Goal: Task Accomplishment & Management: Manage account settings

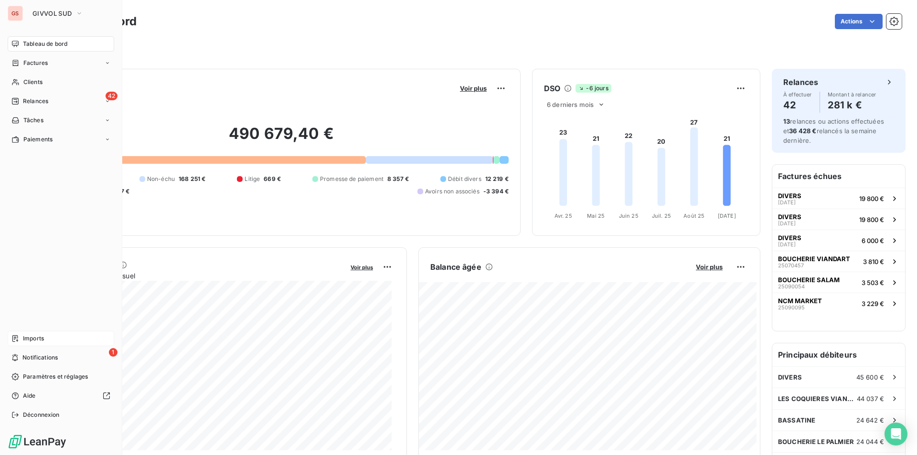
click at [49, 342] on div "Imports" at bounding box center [61, 338] width 106 height 15
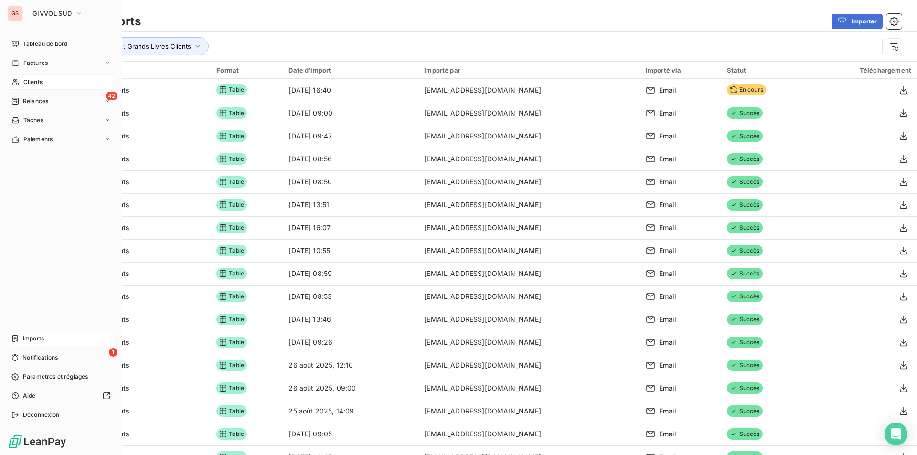
click at [26, 75] on div "Clients" at bounding box center [61, 81] width 106 height 15
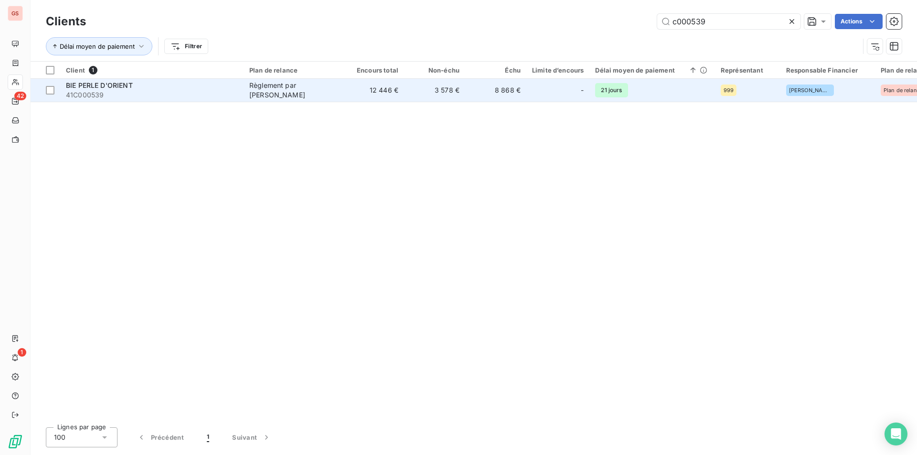
type input "c000539"
click at [211, 95] on span "41C000539" at bounding box center [152, 95] width 172 height 10
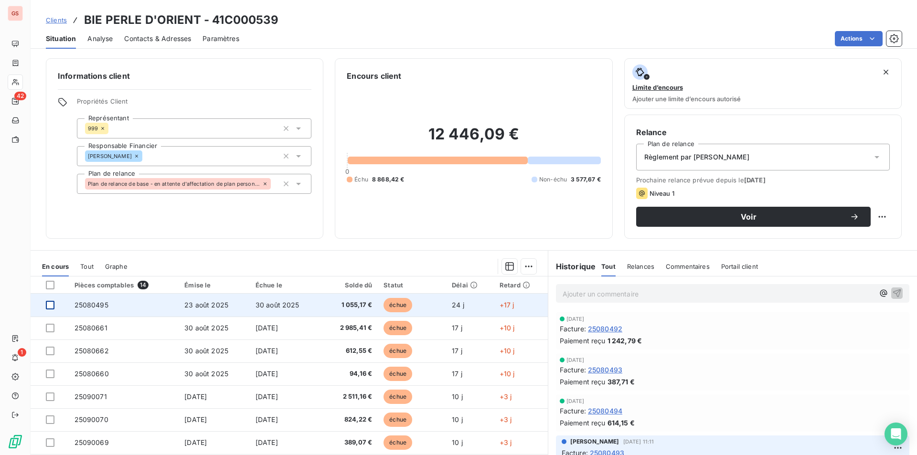
click at [51, 307] on div at bounding box center [50, 305] width 9 height 9
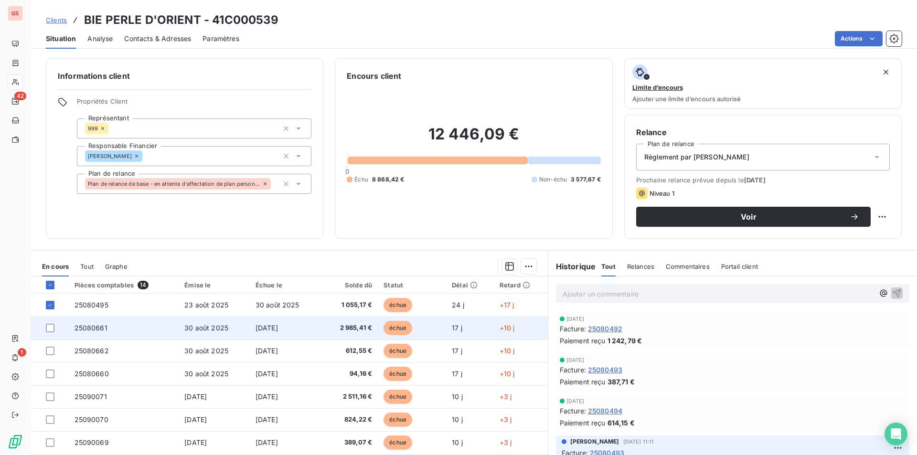
drag, startPoint x: 52, startPoint y: 329, endPoint x: 50, endPoint y: 339, distance: 10.2
click at [52, 329] on div at bounding box center [50, 328] width 9 height 9
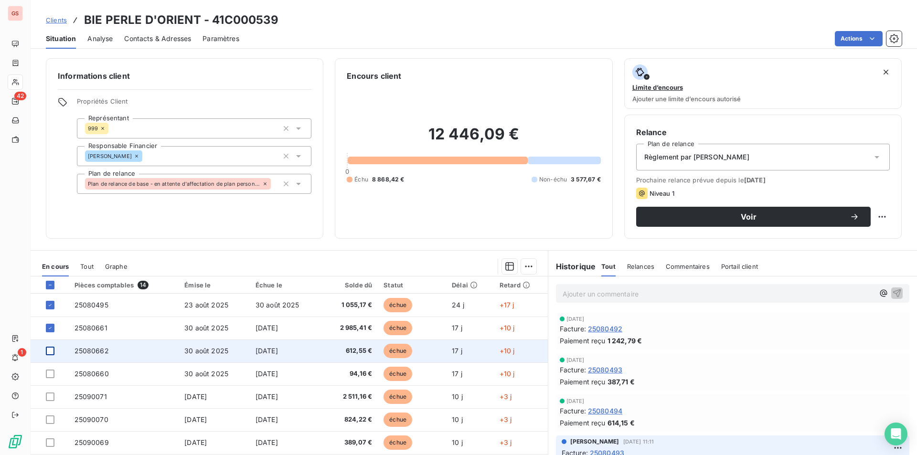
click at [52, 349] on div at bounding box center [50, 351] width 9 height 9
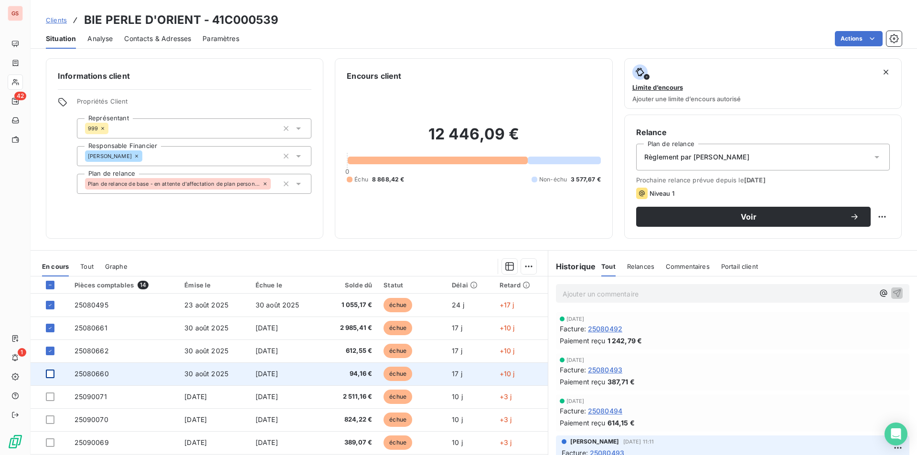
click at [50, 375] on div at bounding box center [50, 374] width 9 height 9
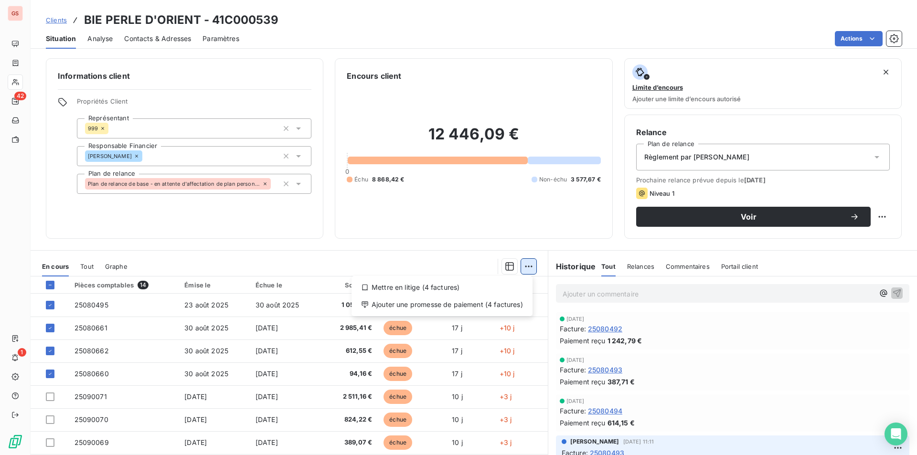
click at [518, 270] on html "GS 42 1 Clients BIE PERLE D'ORIENT - 41C000539 Situation Analyse Contacts & Adr…" at bounding box center [458, 227] width 917 height 455
click at [478, 308] on div "Ajouter une promesse de paiement (4 factures)" at bounding box center [441, 304] width 173 height 15
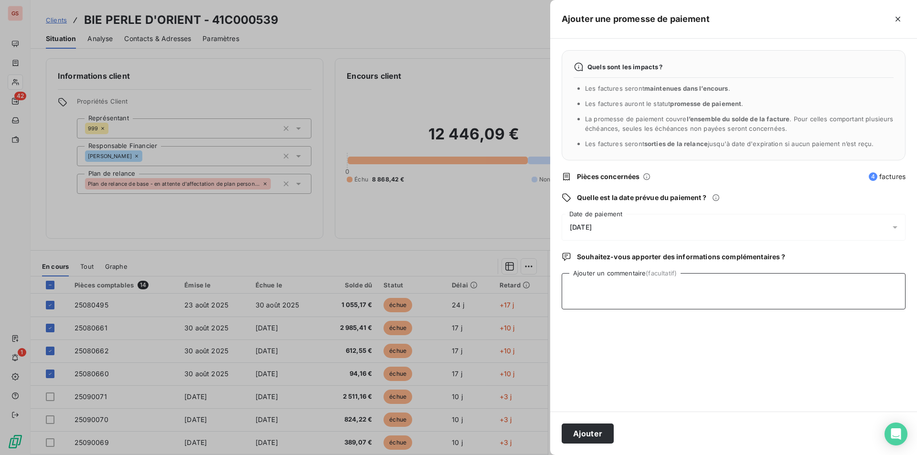
click at [611, 289] on textarea "Ajouter un commentaire (facultatif)" at bounding box center [734, 291] width 344 height 36
type textarea "chq"
click at [603, 234] on div "[DATE]" at bounding box center [734, 227] width 344 height 27
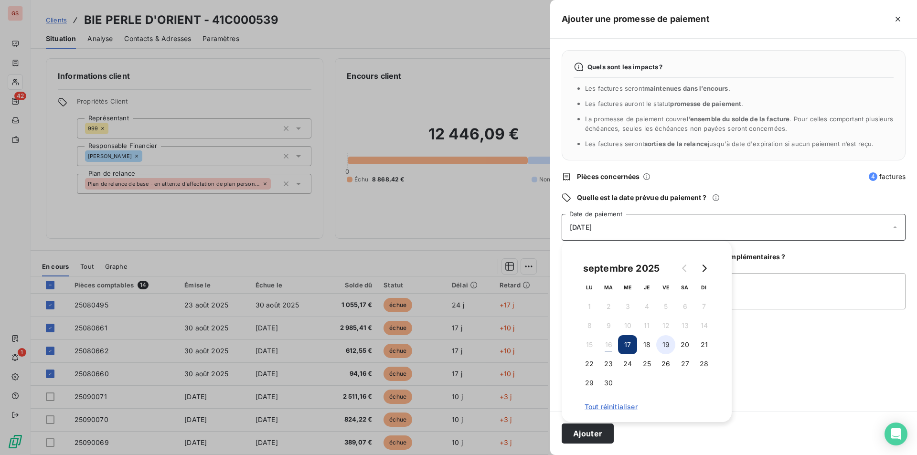
click at [660, 344] on button "19" at bounding box center [665, 344] width 19 height 19
click at [590, 363] on button "22" at bounding box center [589, 363] width 19 height 19
click at [585, 430] on button "Ajouter" at bounding box center [588, 434] width 52 height 20
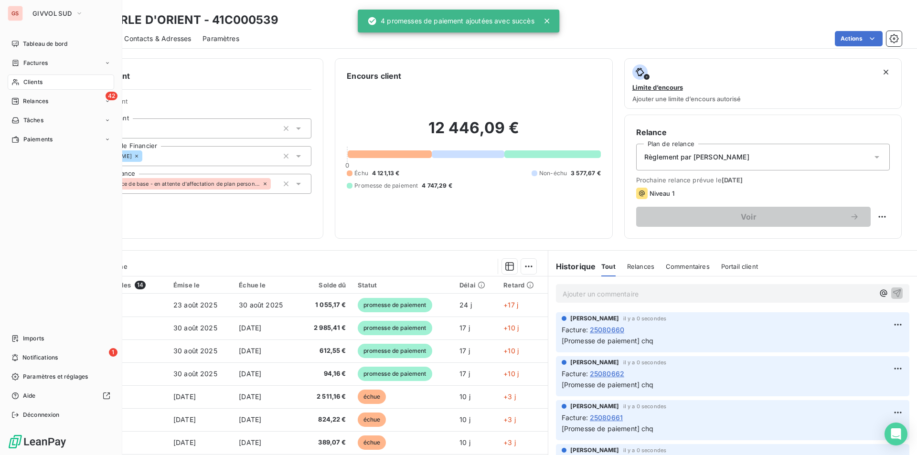
drag, startPoint x: 14, startPoint y: 81, endPoint x: 19, endPoint y: 83, distance: 5.1
click at [14, 81] on icon at bounding box center [15, 82] width 8 height 8
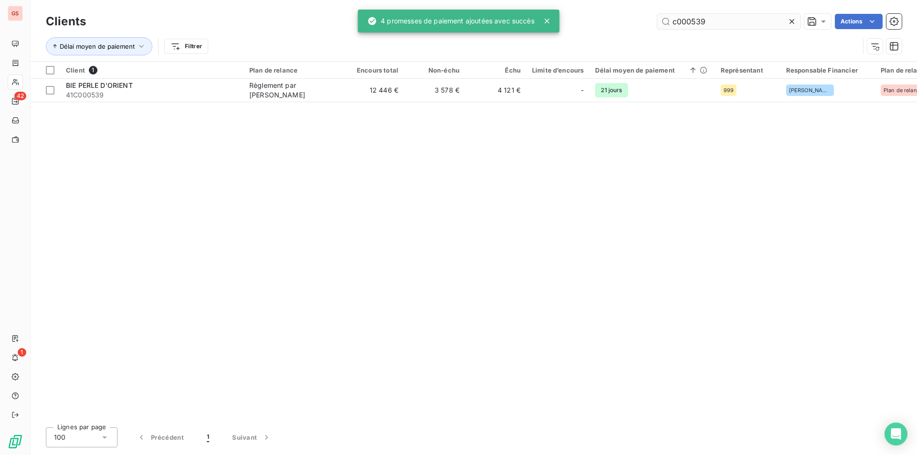
click at [696, 25] on input "c000539" at bounding box center [728, 21] width 143 height 15
drag, startPoint x: 692, startPoint y: 24, endPoint x: 744, endPoint y: 34, distance: 52.5
click at [744, 34] on div "Clients c000539 Actions Délai moyen de paiement Filtrer" at bounding box center [474, 36] width 856 height 50
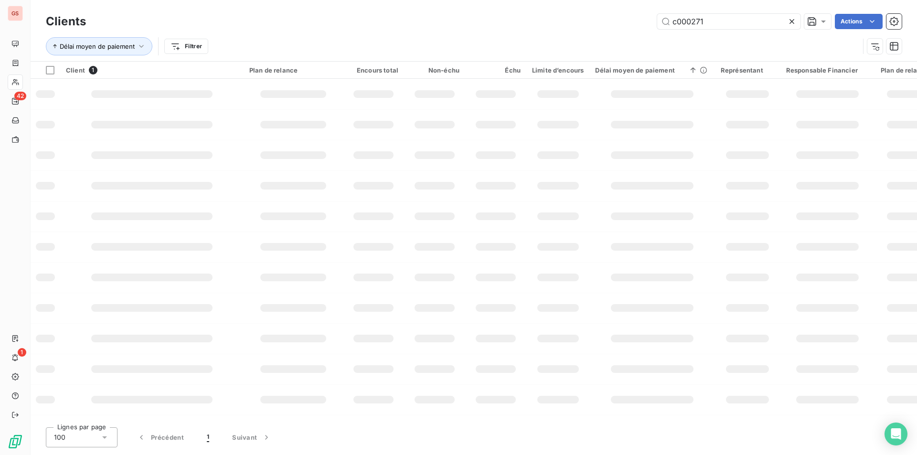
type input "c000271"
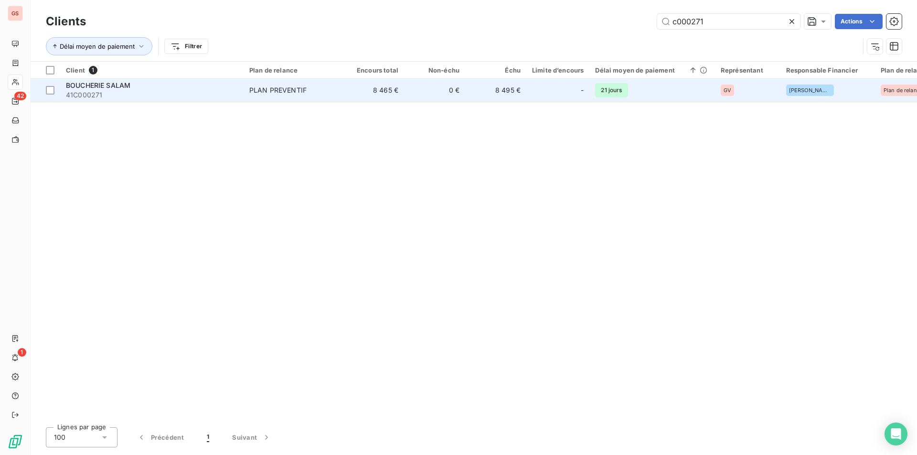
click at [269, 93] on div "PLAN PREVENTIF" at bounding box center [277, 90] width 57 height 10
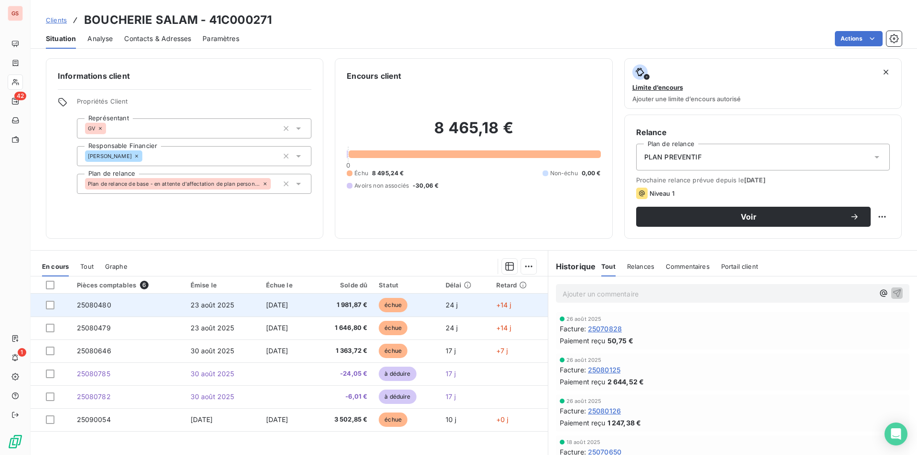
drag, startPoint x: 52, startPoint y: 304, endPoint x: 50, endPoint y: 313, distance: 9.2
click at [52, 304] on div at bounding box center [50, 305] width 9 height 9
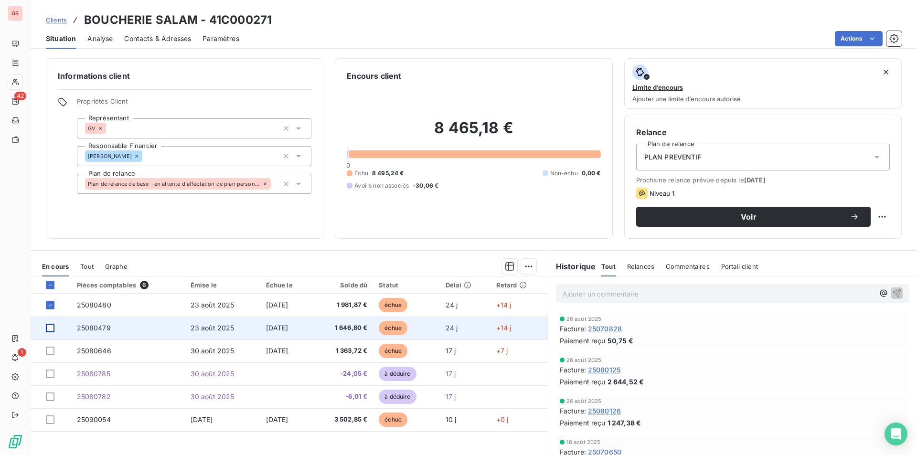
click at [50, 328] on div at bounding box center [50, 328] width 9 height 9
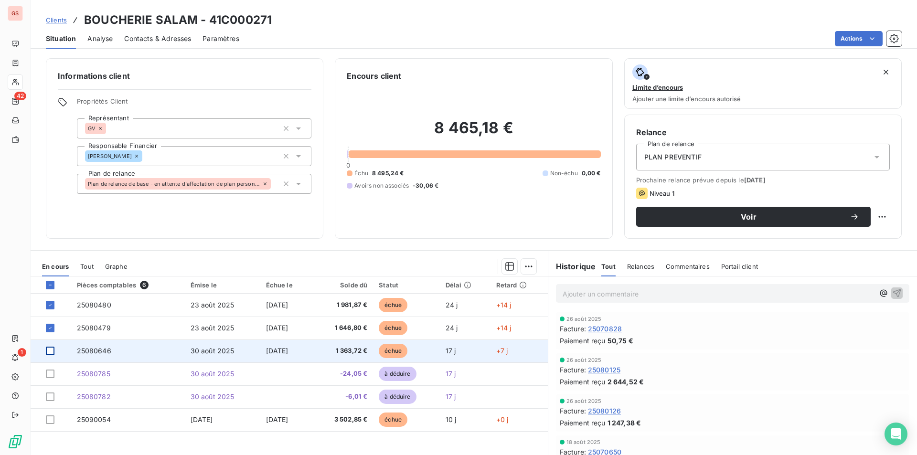
click at [52, 350] on div at bounding box center [50, 351] width 9 height 9
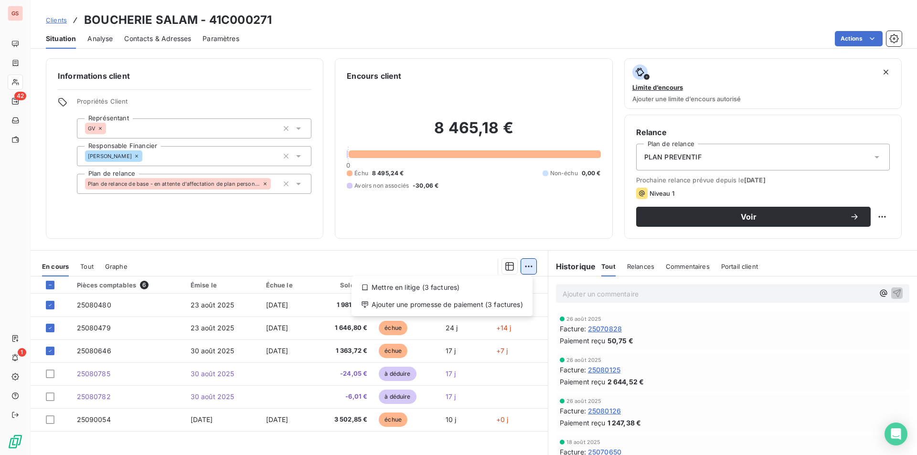
click at [520, 267] on html "GS 42 1 Clients BOUCHERIE SALAM - 41C000271 Situation Analyse Contacts & Adress…" at bounding box center [458, 227] width 917 height 455
click at [472, 308] on div "Ajouter une promesse de paiement (3 factures)" at bounding box center [441, 304] width 173 height 15
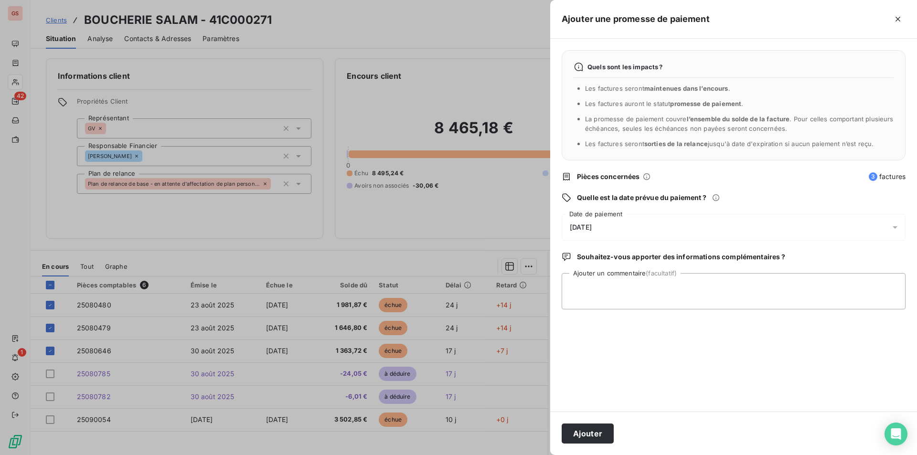
click at [624, 223] on div "[DATE]" at bounding box center [734, 227] width 344 height 27
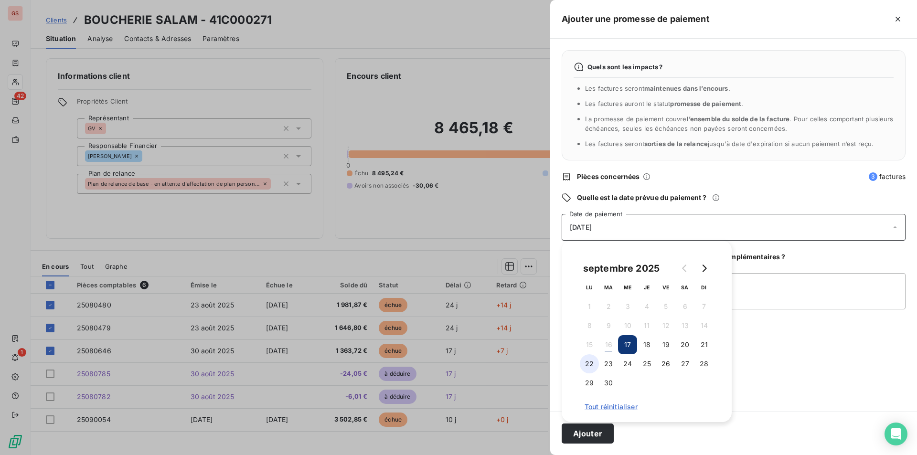
click at [585, 362] on button "22" at bounding box center [589, 363] width 19 height 19
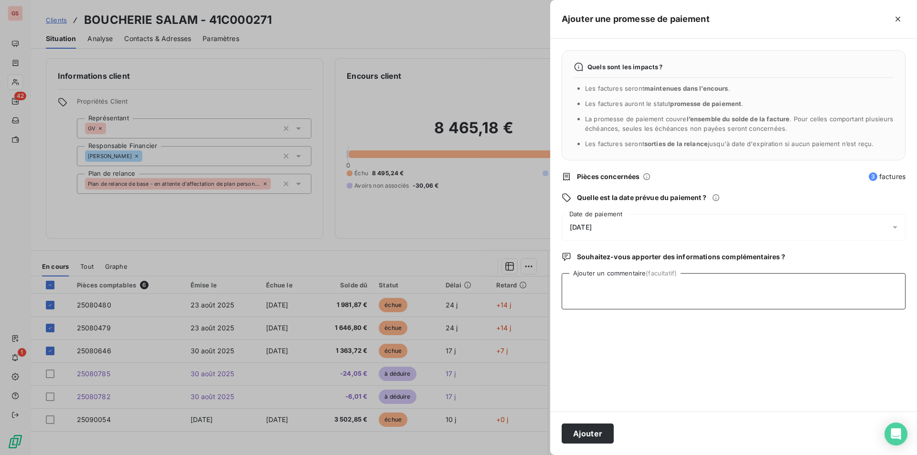
click at [740, 287] on textarea "Ajouter un commentaire (facultatif)" at bounding box center [734, 291] width 344 height 36
type textarea "virt"
click at [608, 438] on button "Ajouter" at bounding box center [588, 434] width 52 height 20
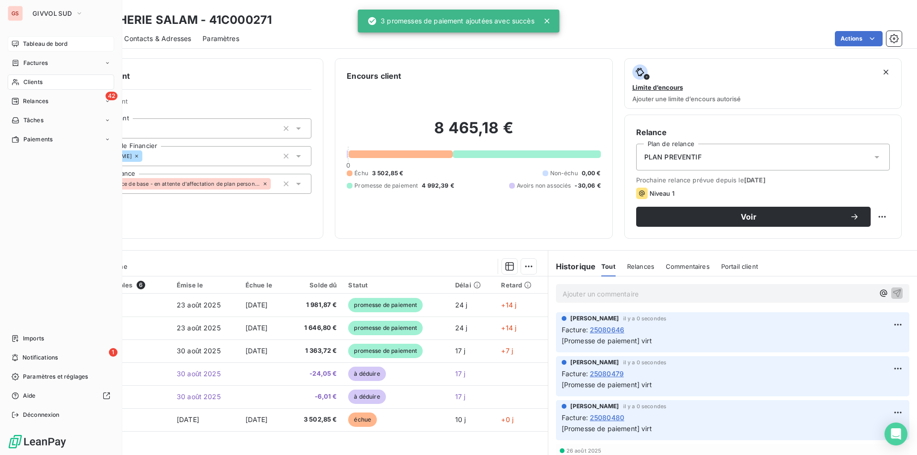
click at [24, 45] on span "Tableau de bord" at bounding box center [45, 44] width 44 height 9
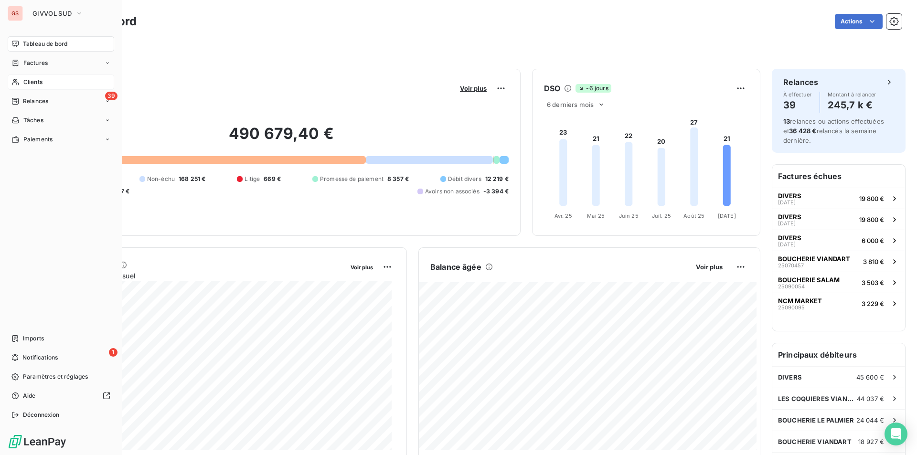
click at [23, 79] on span "Clients" at bounding box center [32, 82] width 19 height 9
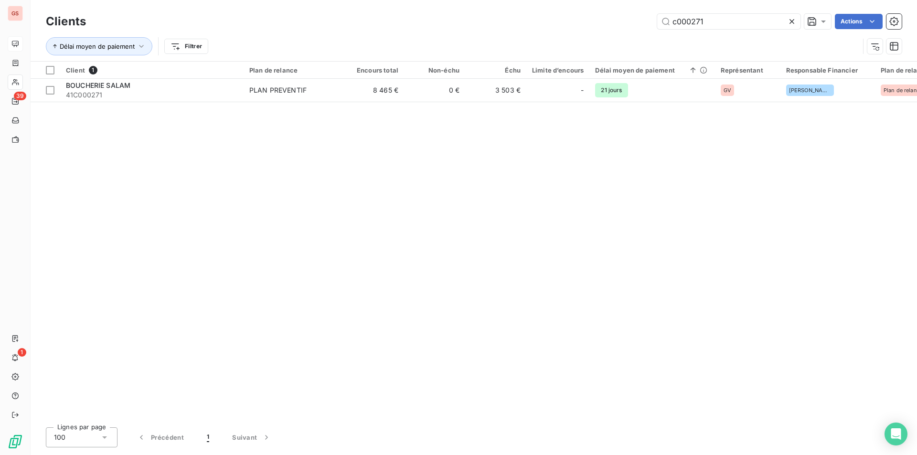
drag, startPoint x: 691, startPoint y: 18, endPoint x: 874, endPoint y: 54, distance: 186.4
click at [874, 54] on div "Clients c000271 Actions Délai moyen de paiement Filtrer" at bounding box center [474, 36] width 856 height 50
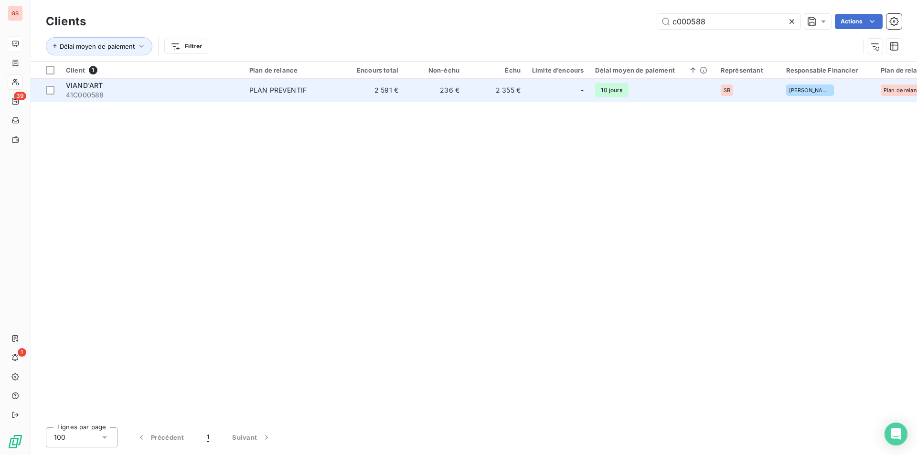
type input "c000588"
click at [328, 101] on td "PLAN PREVENTIF" at bounding box center [293, 90] width 99 height 23
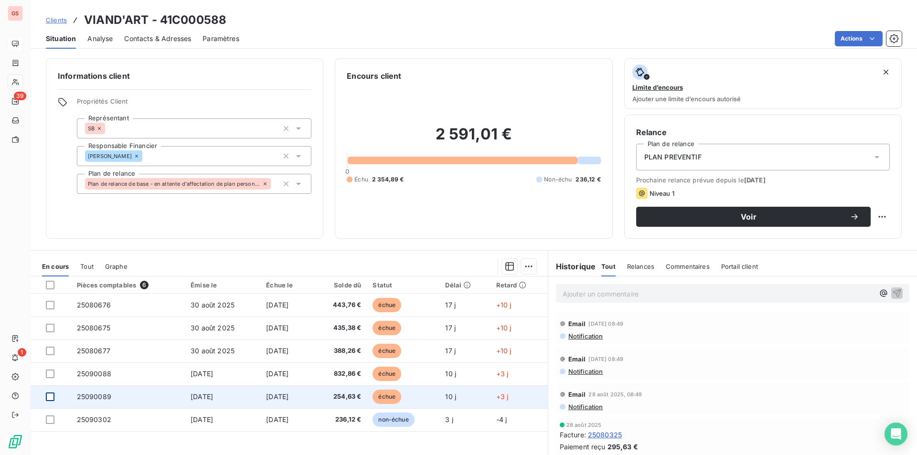
click at [49, 395] on div at bounding box center [50, 397] width 9 height 9
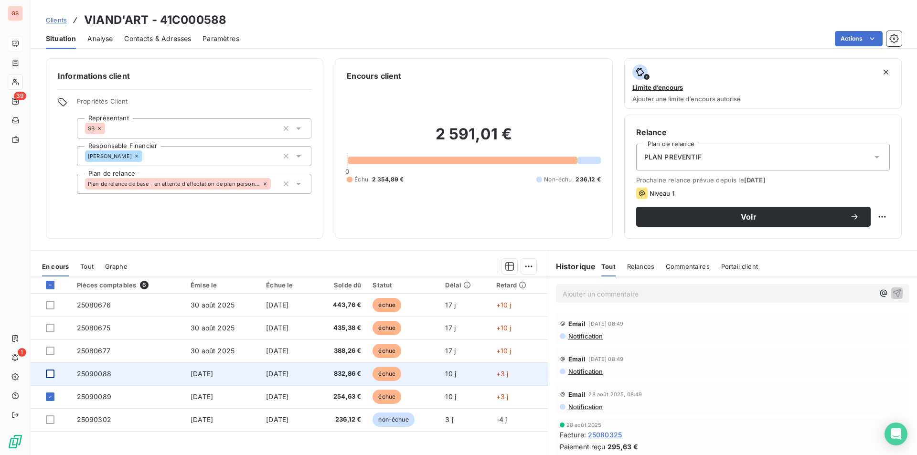
click at [51, 374] on div at bounding box center [50, 374] width 9 height 9
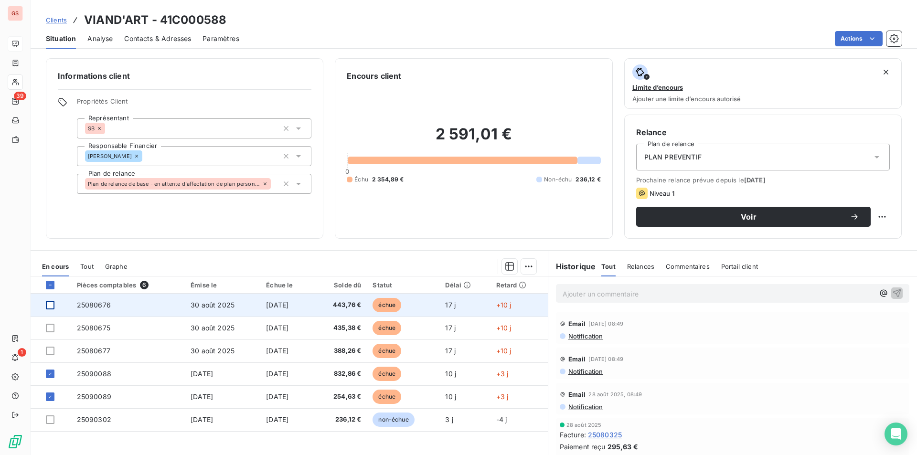
click at [52, 304] on div at bounding box center [50, 305] width 9 height 9
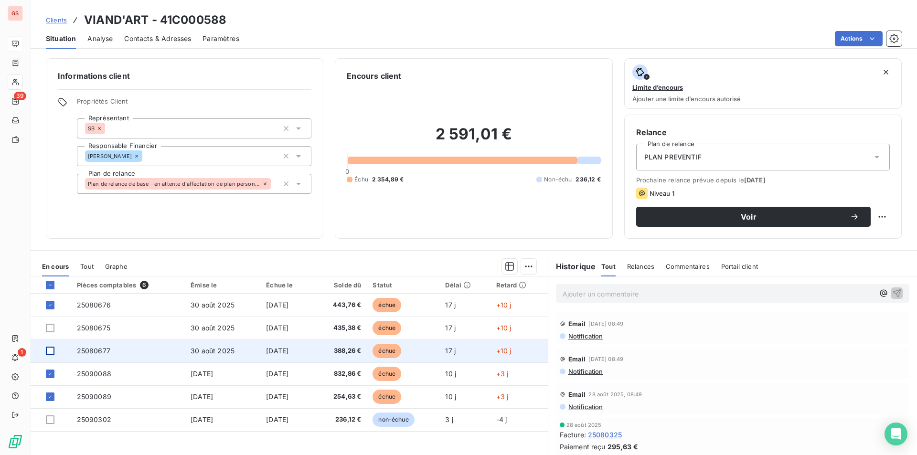
click at [49, 353] on div at bounding box center [50, 351] width 9 height 9
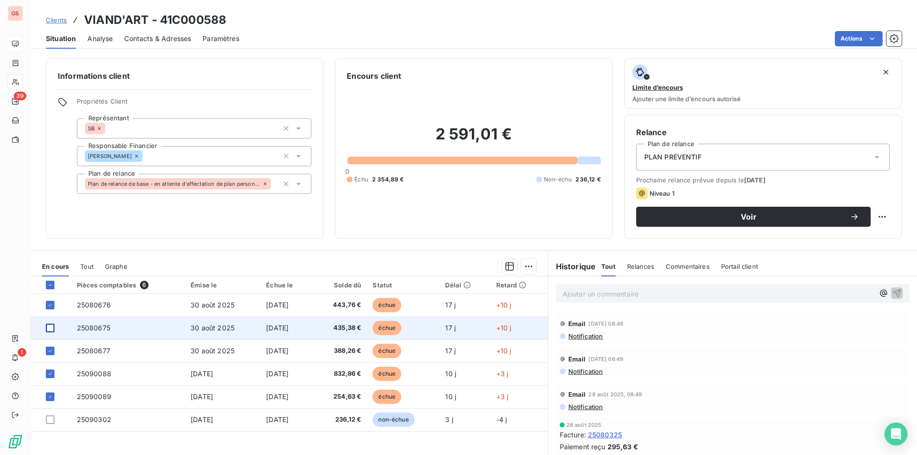
click at [48, 329] on div at bounding box center [50, 328] width 9 height 9
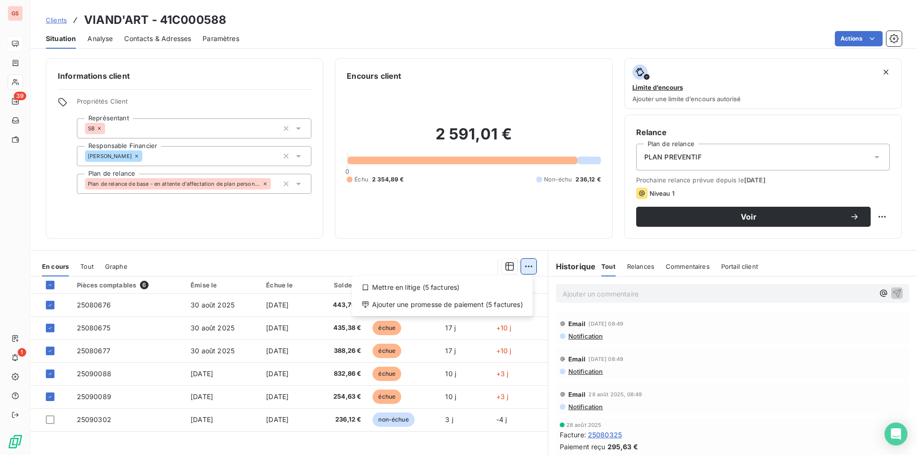
click at [522, 267] on html "GS 39 1 Clients VIAND'ART - 41C000588 Situation Analyse Contacts & Adresses Par…" at bounding box center [458, 227] width 917 height 455
click at [490, 307] on div "Ajouter une promesse de paiement (5 factures)" at bounding box center [442, 304] width 173 height 15
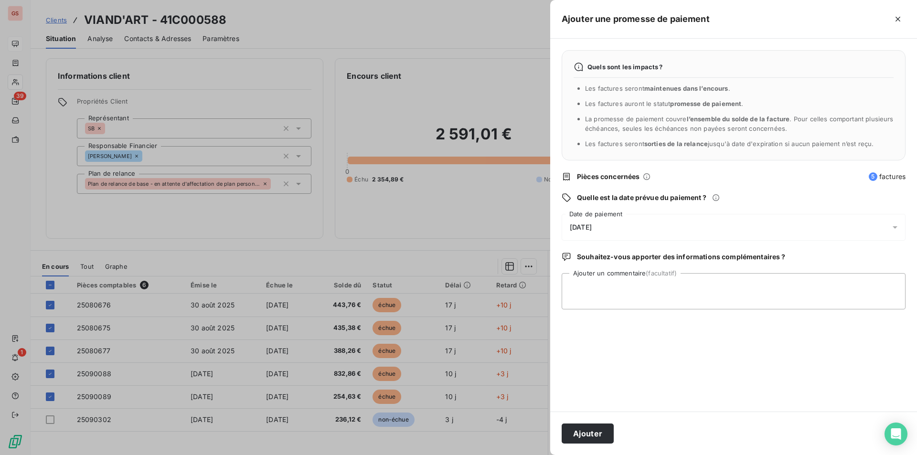
click at [647, 232] on div "[DATE]" at bounding box center [734, 227] width 344 height 27
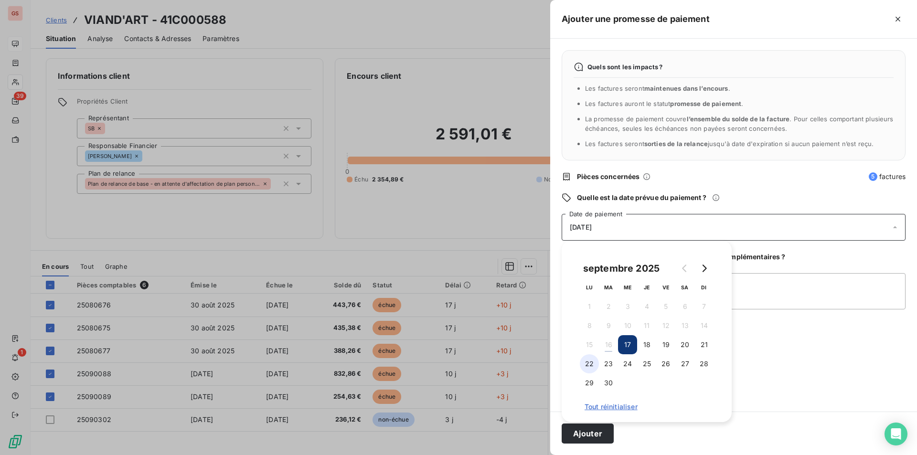
click at [588, 361] on button "22" at bounding box center [589, 363] width 19 height 19
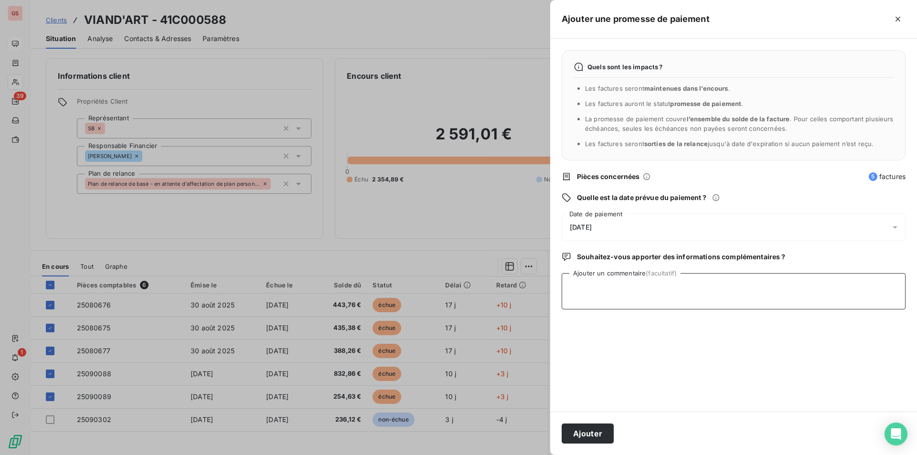
click at [778, 305] on textarea "Ajouter un commentaire (facultatif)" at bounding box center [734, 291] width 344 height 36
type textarea "virt ok"
click at [590, 437] on button "Ajouter" at bounding box center [588, 434] width 52 height 20
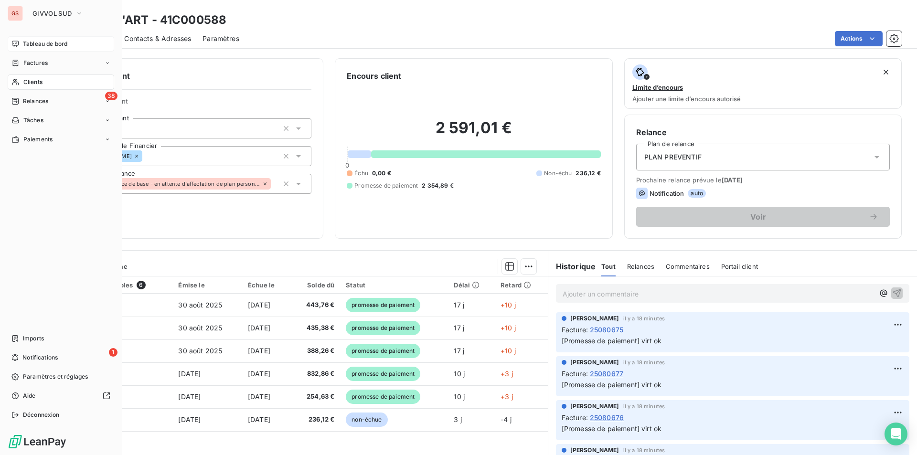
click at [22, 37] on div "Tableau de bord" at bounding box center [61, 43] width 106 height 15
